Goal: Task Accomplishment & Management: Use online tool/utility

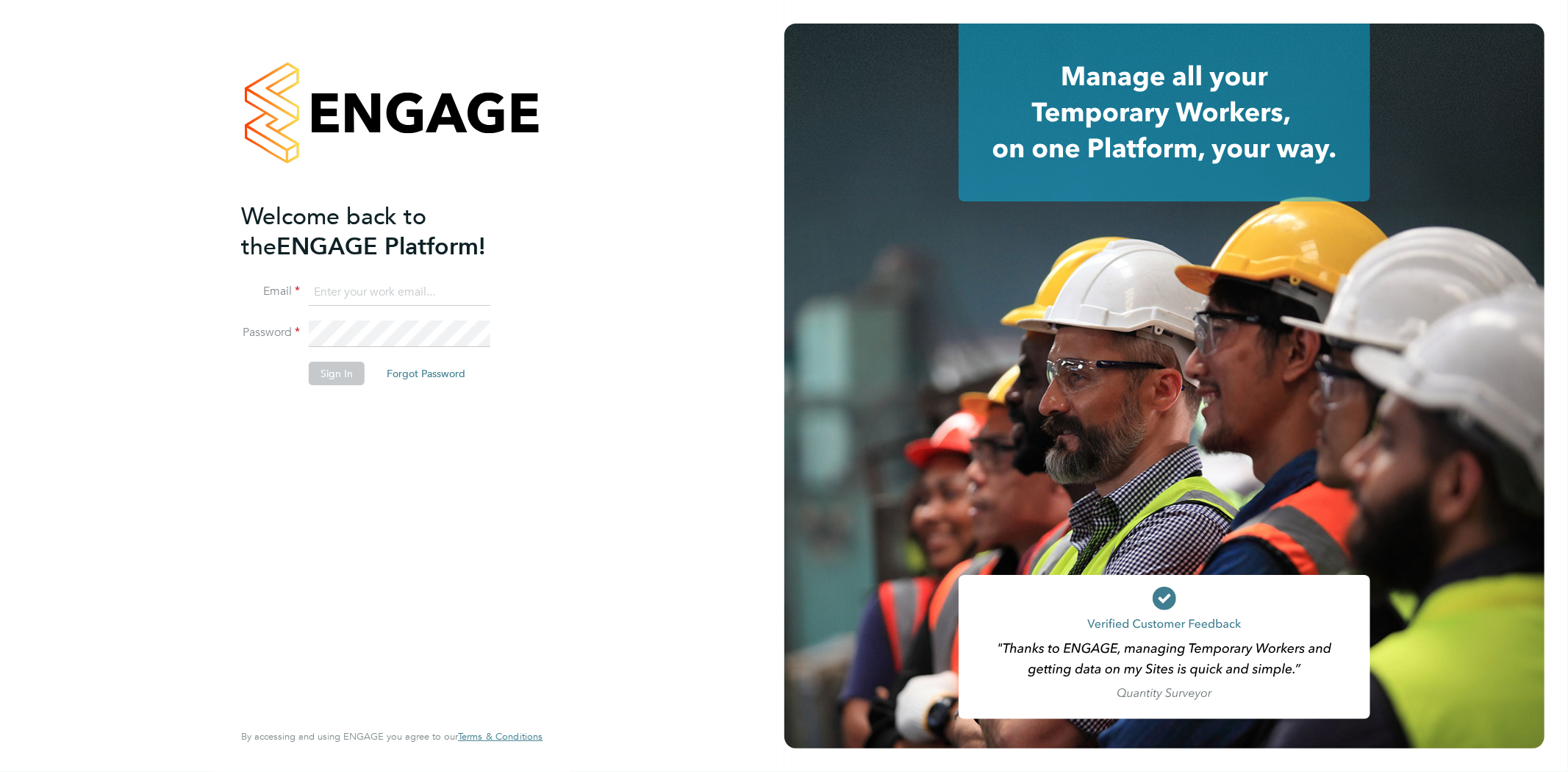
type input "rob@ivyresourcegroup.com"
click at [326, 374] on button "Sign In" at bounding box center [337, 373] width 56 height 23
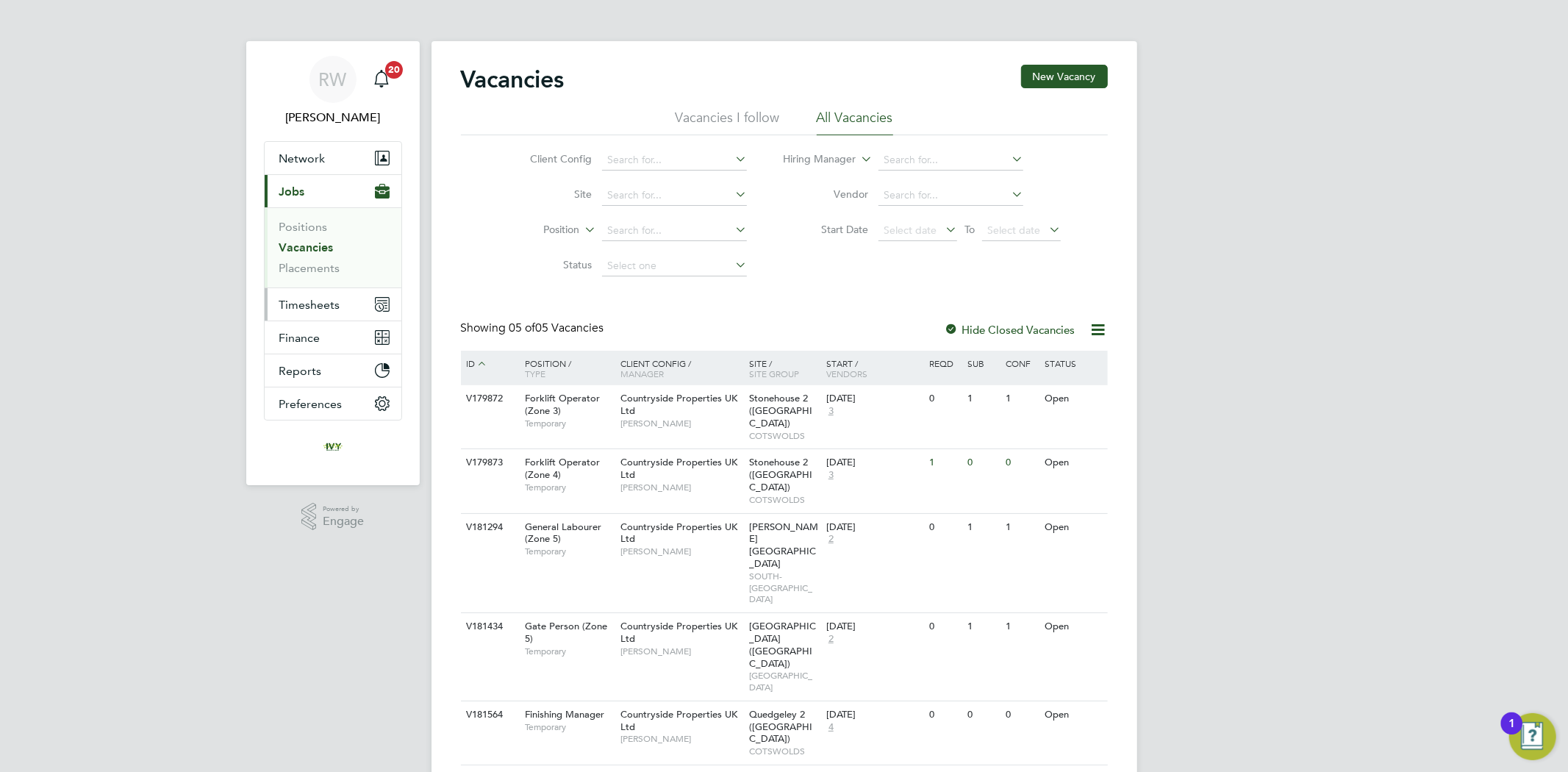
click at [316, 314] on button "Timesheets" at bounding box center [333, 304] width 137 height 32
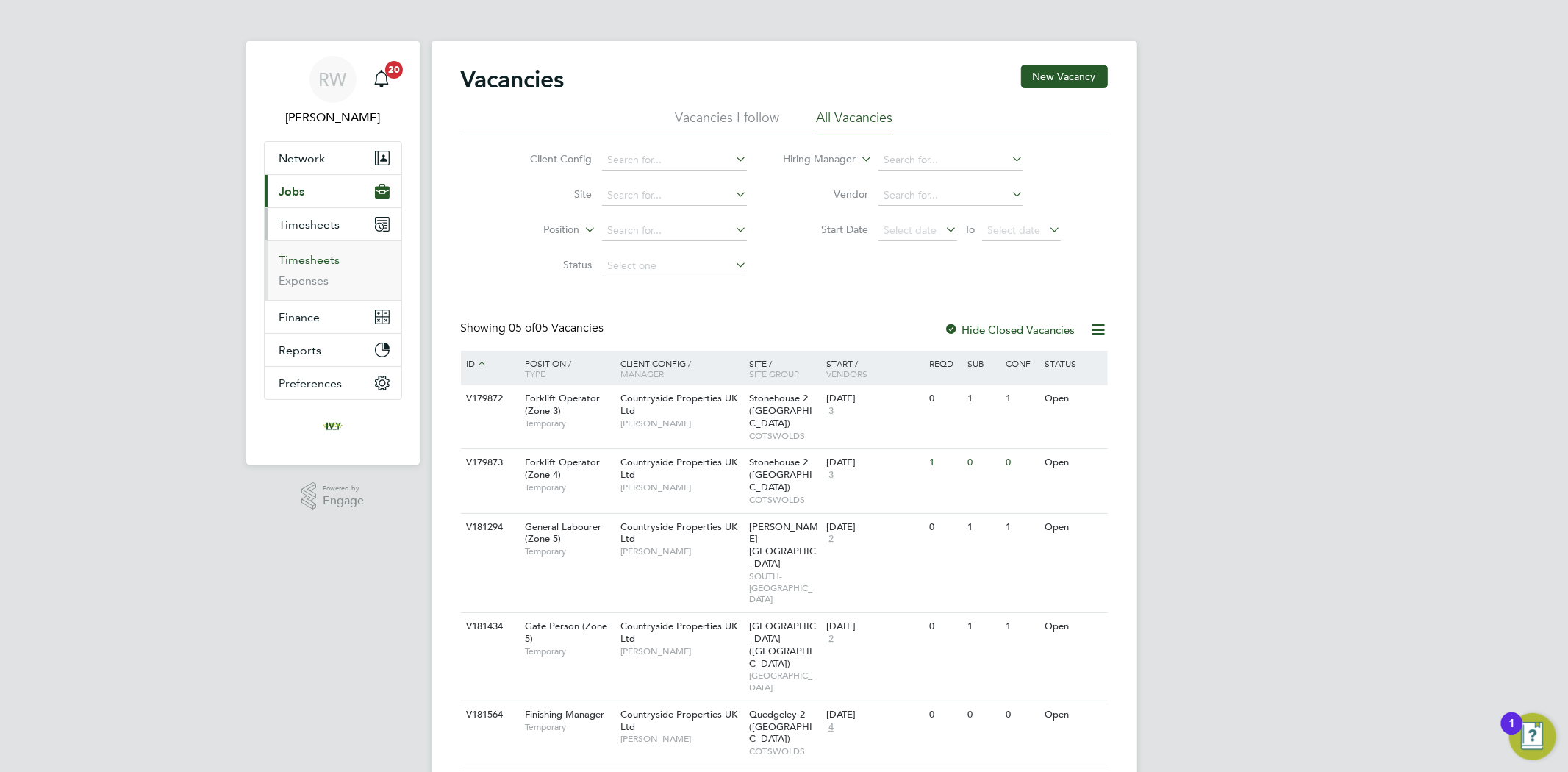
click at [319, 261] on link "Timesheets" at bounding box center [310, 260] width 61 height 14
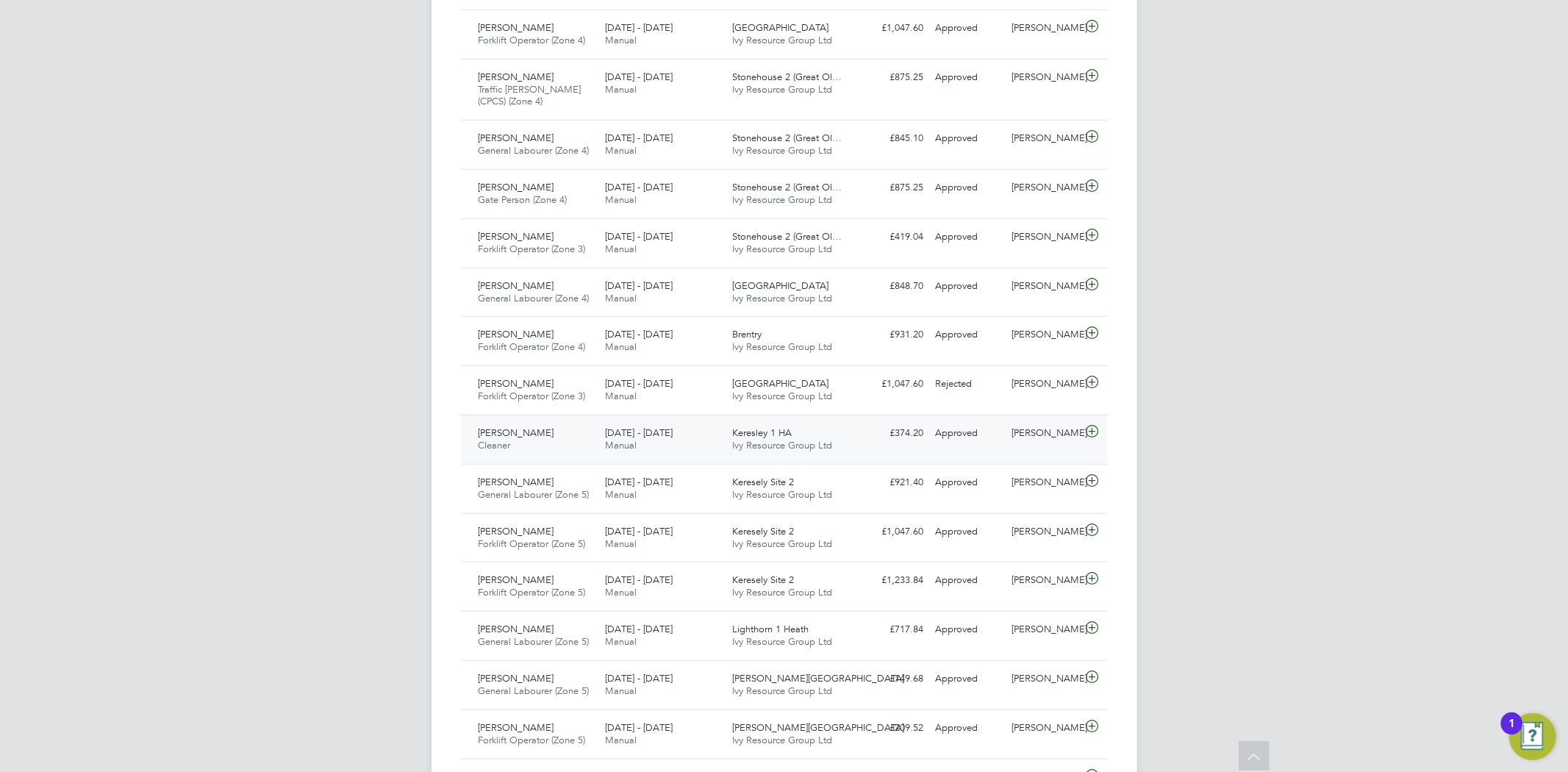
click at [554, 434] on span "[PERSON_NAME]" at bounding box center [516, 432] width 76 height 13
